Goal: Task Accomplishment & Management: Use online tool/utility

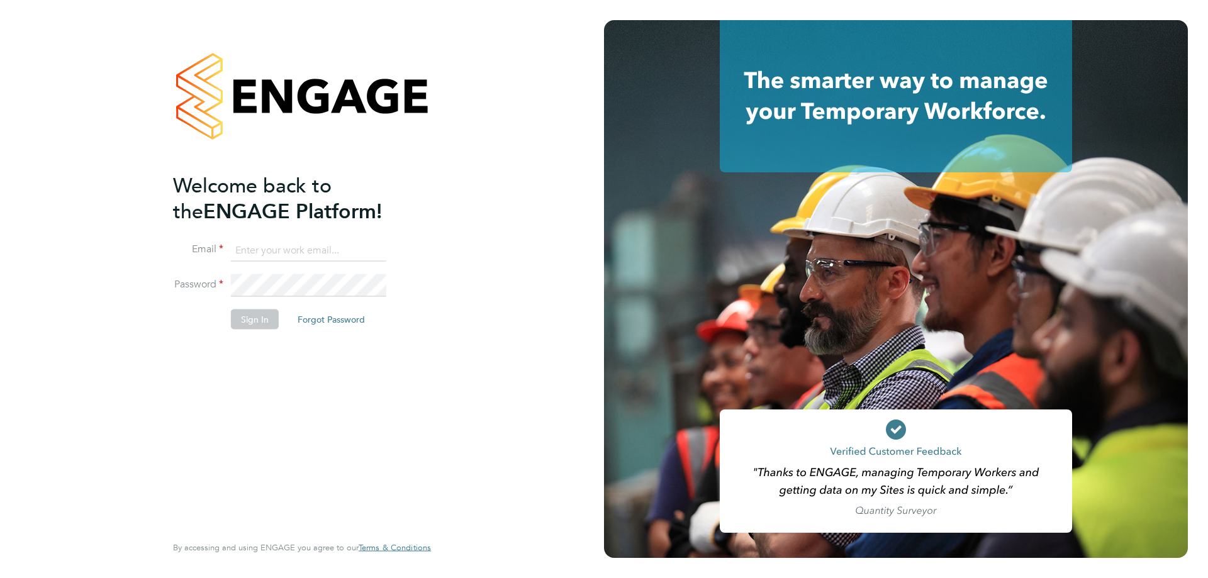
type input "[PERSON_NAME][EMAIL_ADDRESS][DOMAIN_NAME]"
click at [255, 322] on button "Sign In" at bounding box center [255, 320] width 48 height 20
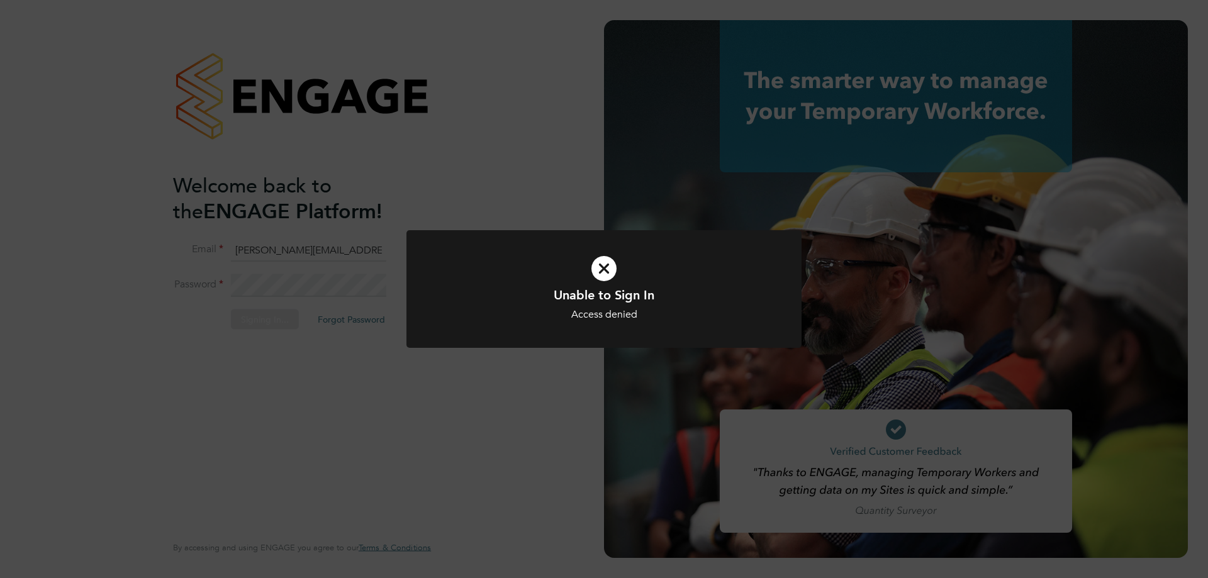
click at [381, 371] on div "Unable to Sign In Access denied Cancel Okay" at bounding box center [604, 289] width 1208 height 578
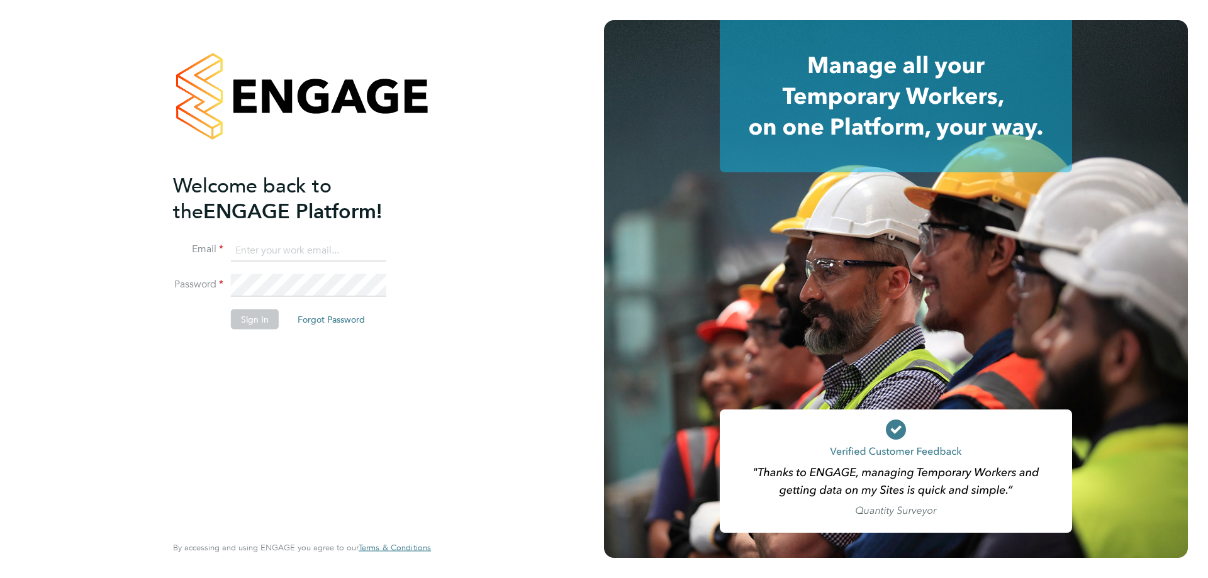
type input "[PERSON_NAME][EMAIL_ADDRESS][DOMAIN_NAME]"
click at [254, 320] on button "Sign In" at bounding box center [255, 320] width 48 height 20
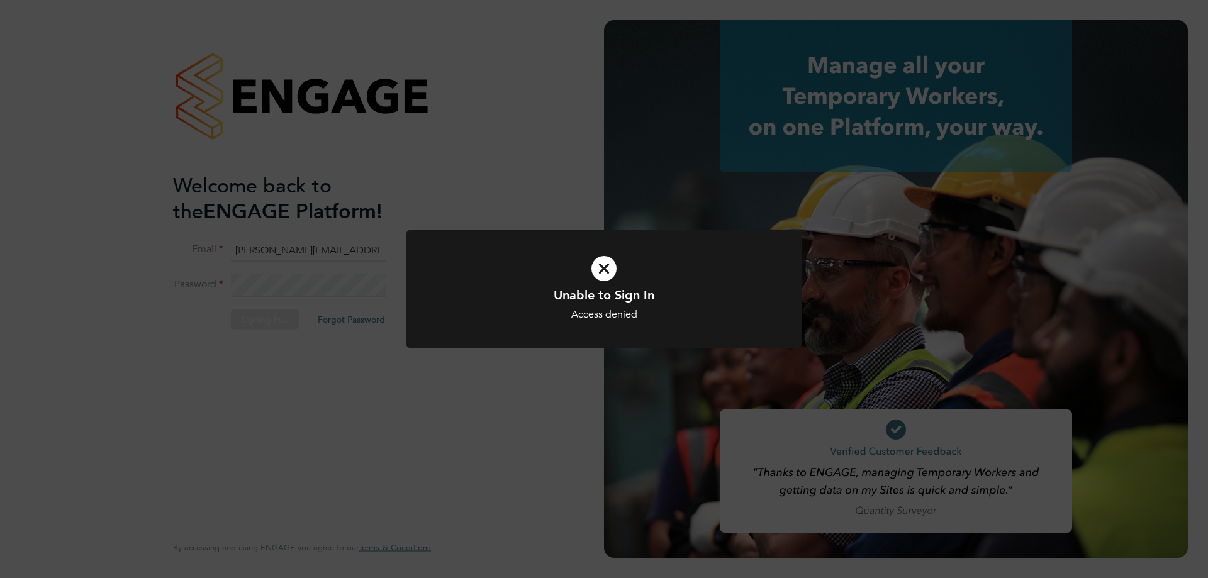
click at [568, 130] on div "Unable to Sign In Access denied Cancel Okay" at bounding box center [604, 289] width 1208 height 578
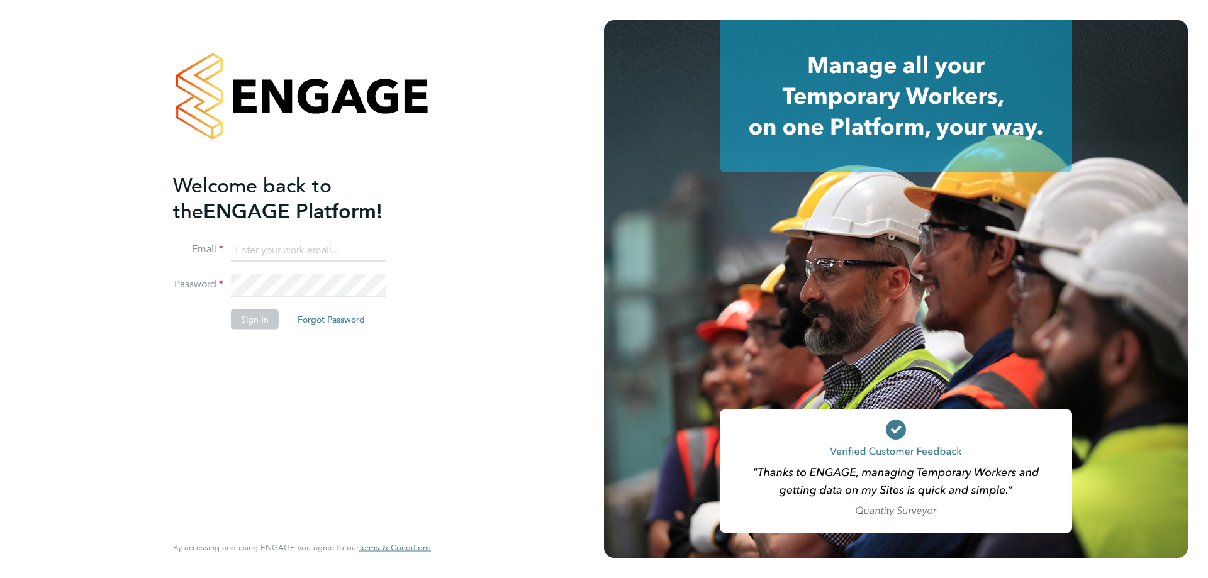
type input "[PERSON_NAME][EMAIL_ADDRESS][DOMAIN_NAME]"
click at [259, 320] on button "Sign In" at bounding box center [255, 320] width 48 height 20
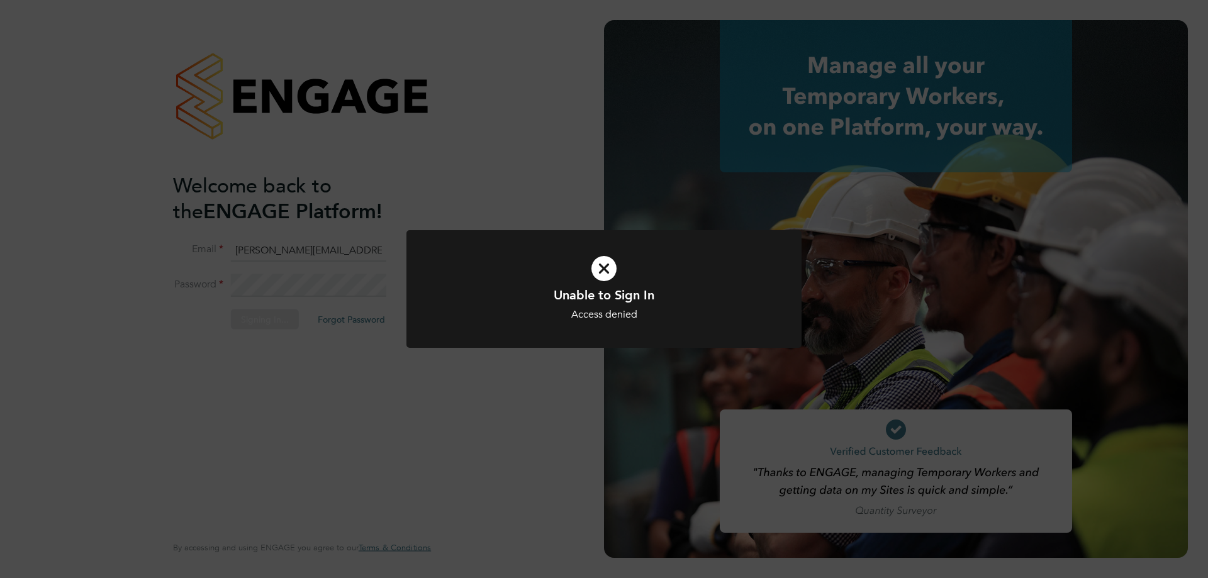
click at [505, 165] on div "Unable to Sign In Access denied Cancel Okay" at bounding box center [604, 289] width 1208 height 578
